Goal: Find specific page/section: Find specific page/section

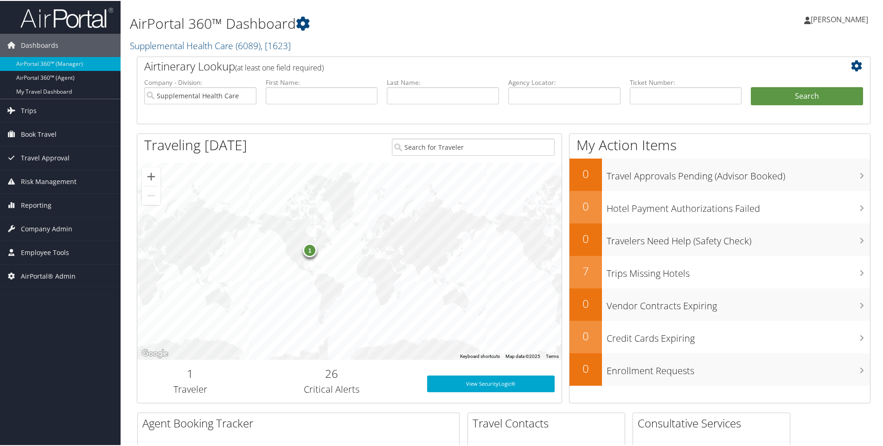
click at [305, 45] on h2 "Supplemental Health Care ( 6089 ) , [ 1623 ]" at bounding box center [379, 44] width 499 height 16
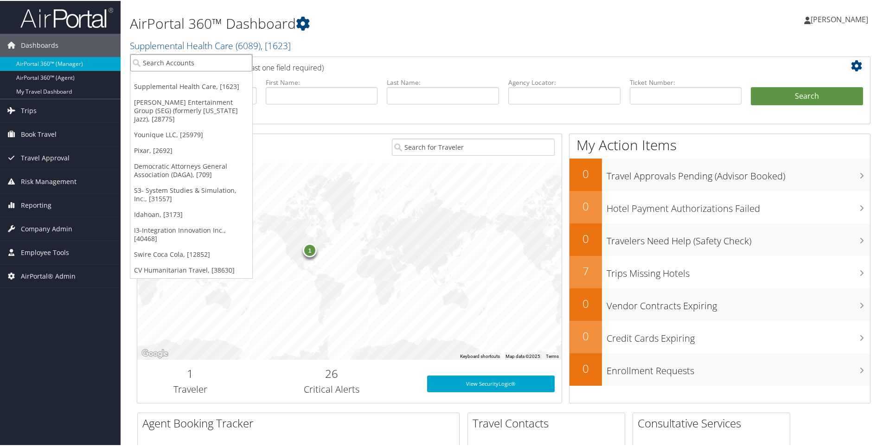
click at [211, 57] on input "search" at bounding box center [191, 61] width 122 height 17
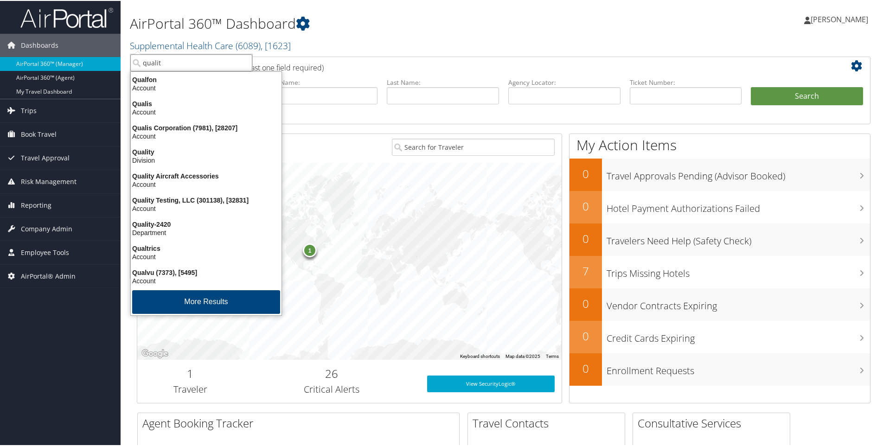
type input "quality"
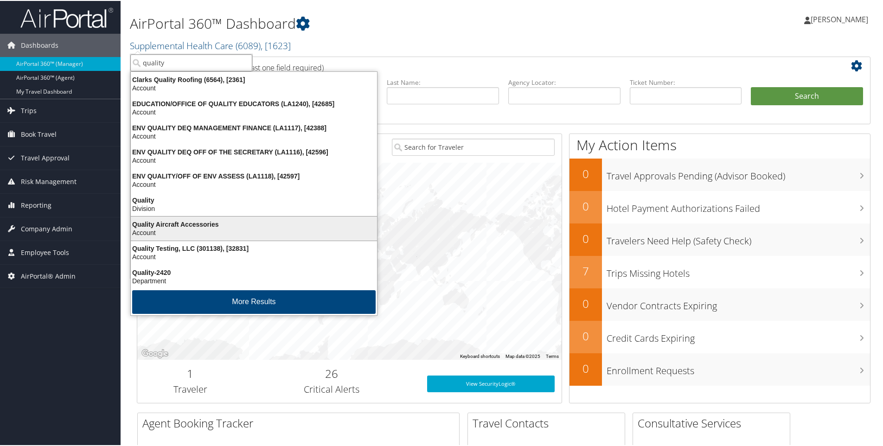
click at [172, 226] on div "Quality Aircraft Accessories" at bounding box center [253, 223] width 257 height 8
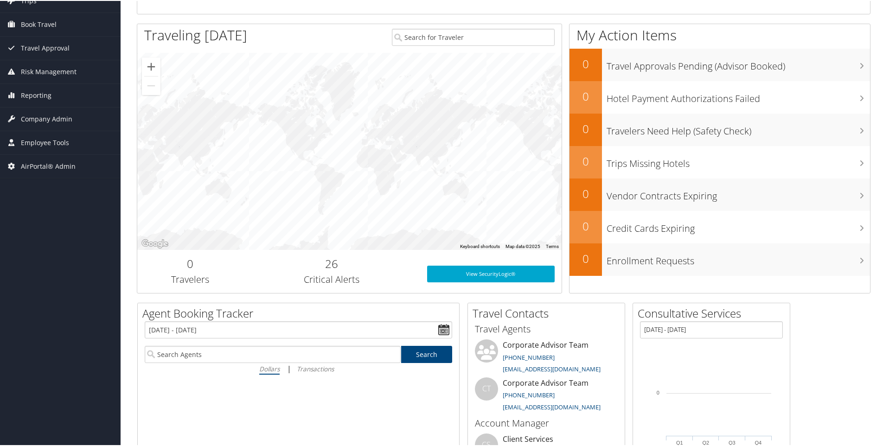
scroll to position [93, 0]
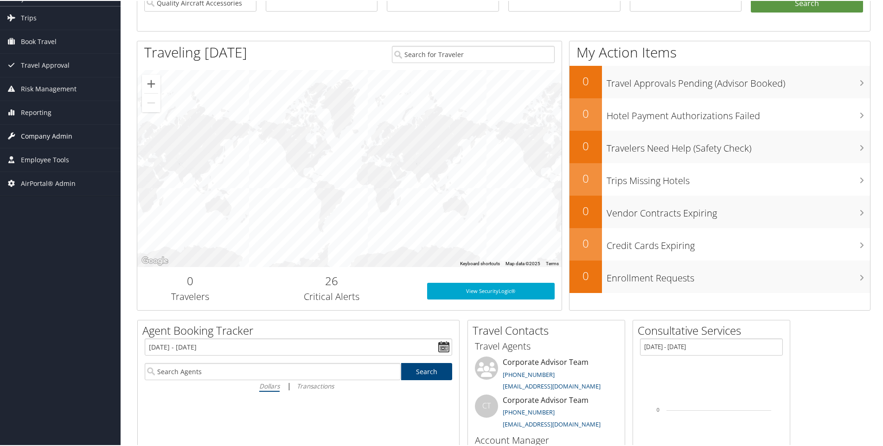
click at [46, 136] on span "Company Admin" at bounding box center [46, 135] width 51 height 23
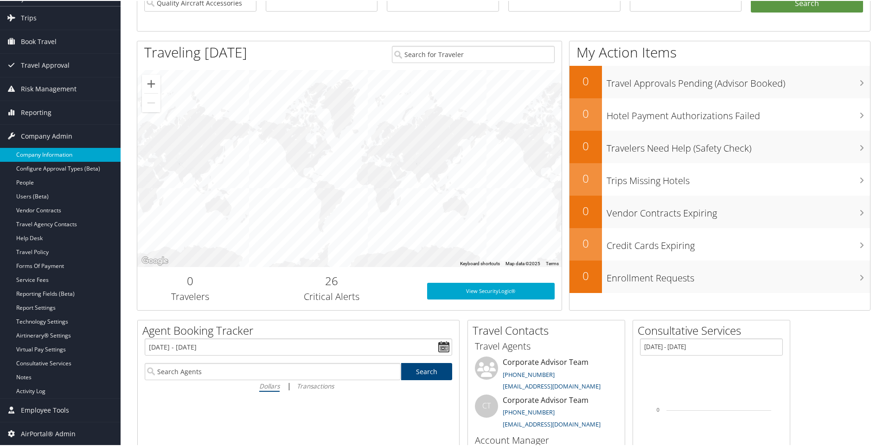
click at [44, 154] on link "Company Information" at bounding box center [60, 154] width 121 height 14
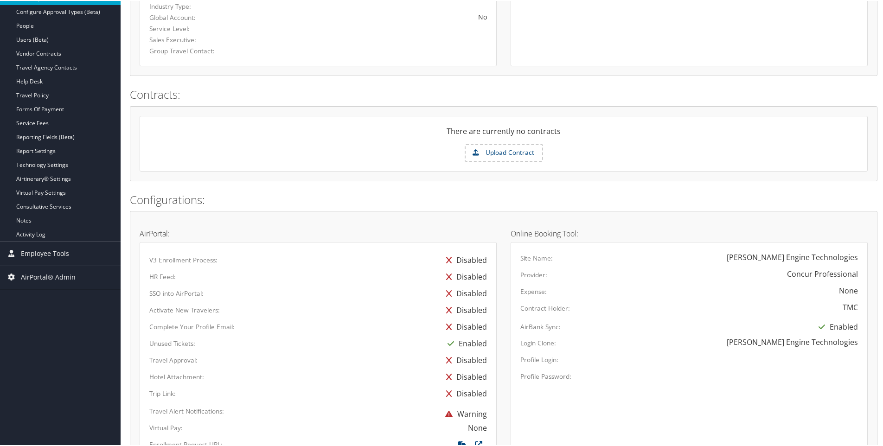
scroll to position [200, 0]
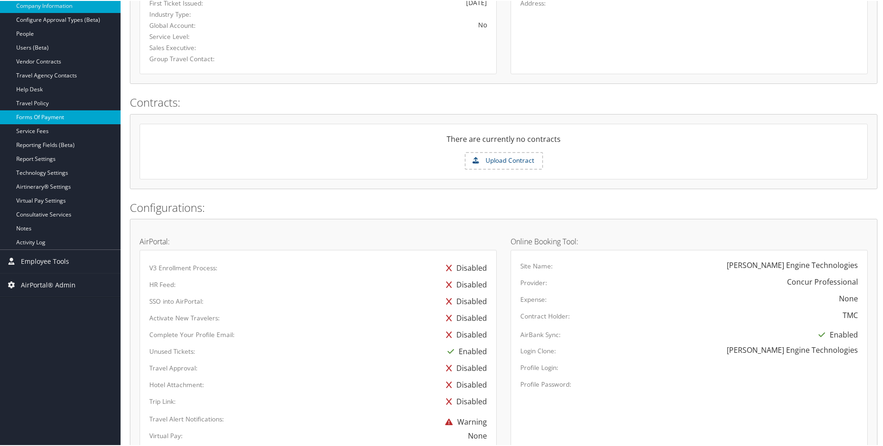
click at [36, 117] on link "Forms Of Payment" at bounding box center [60, 116] width 121 height 14
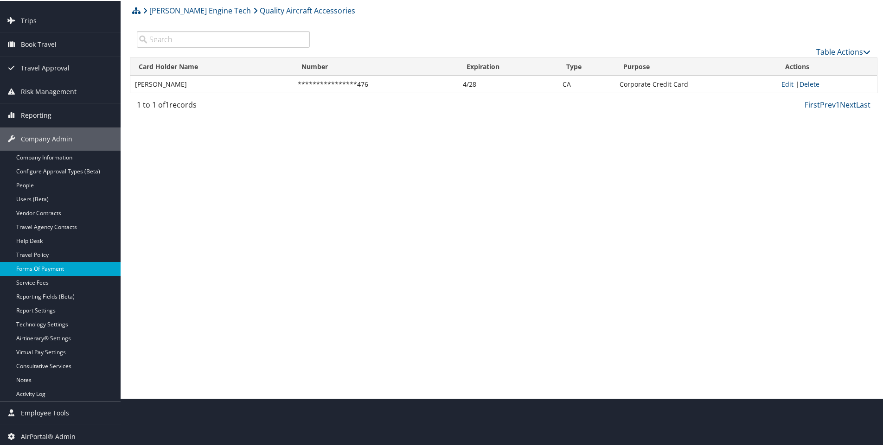
scroll to position [50, 0]
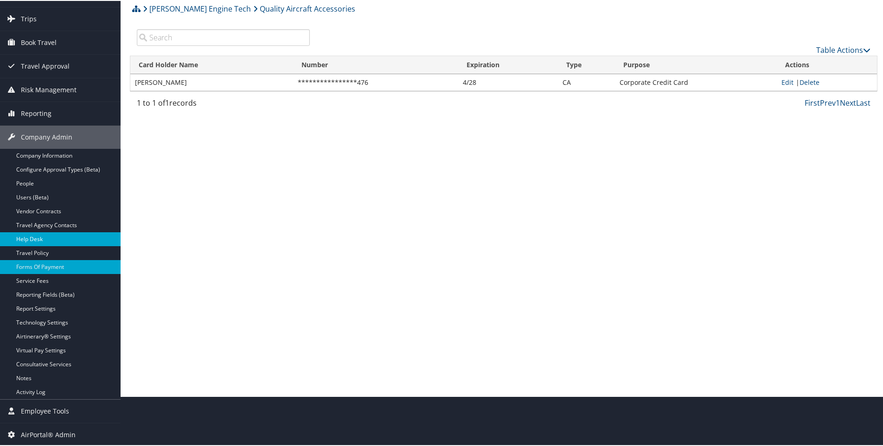
click at [33, 239] on link "Help Desk" at bounding box center [60, 238] width 121 height 14
